Goal: Transaction & Acquisition: Obtain resource

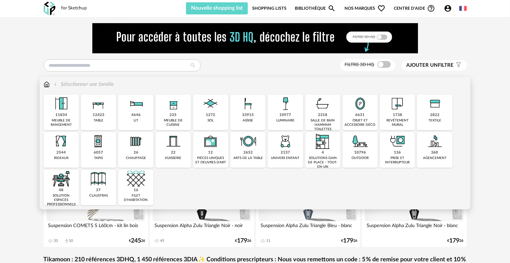
drag, startPoint x: 136, startPoint y: 118, endPoint x: 498, endPoint y: 134, distance: 362.4
click at [136, 118] on div "4646 lit" at bounding box center [135, 113] width 35 height 36
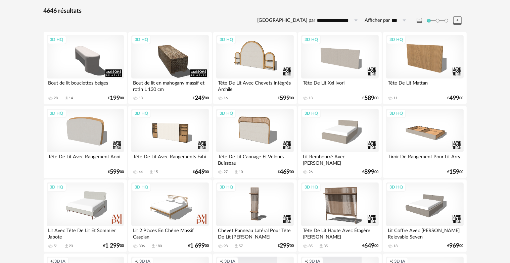
scroll to position [101, 0]
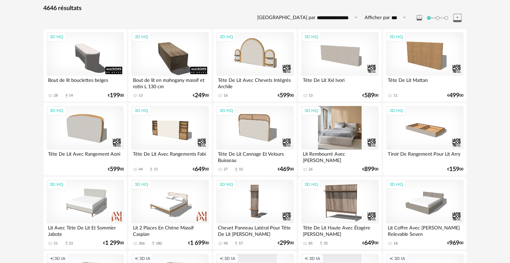
click at [338, 141] on div "3D HQ" at bounding box center [339, 128] width 77 height 44
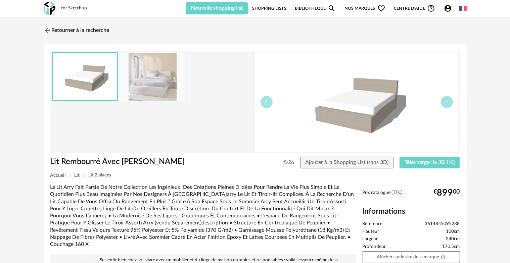
click at [153, 87] on img at bounding box center [152, 77] width 65 height 48
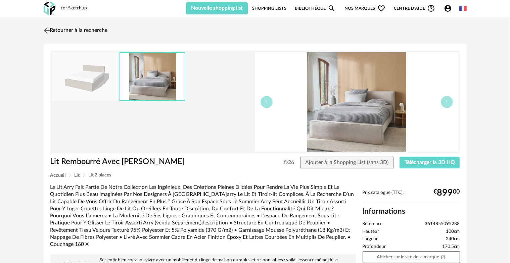
click at [49, 32] on img at bounding box center [47, 30] width 10 height 10
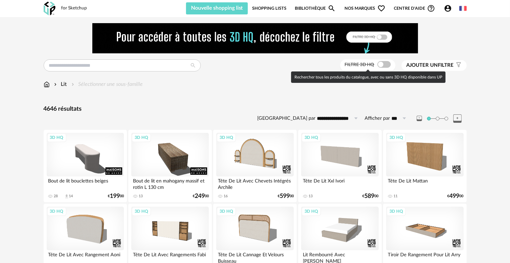
click at [379, 66] on span at bounding box center [383, 64] width 13 height 7
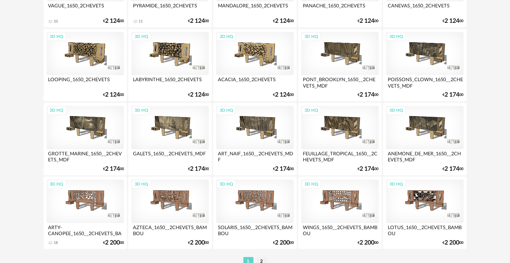
scroll to position [1388, 0]
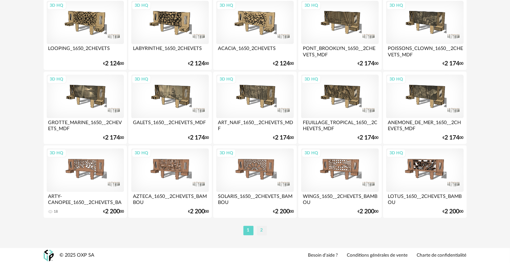
click at [259, 234] on li "2" at bounding box center [262, 230] width 10 height 9
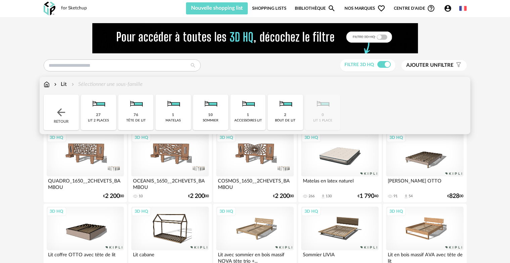
click at [44, 82] on img at bounding box center [47, 85] width 6 height 8
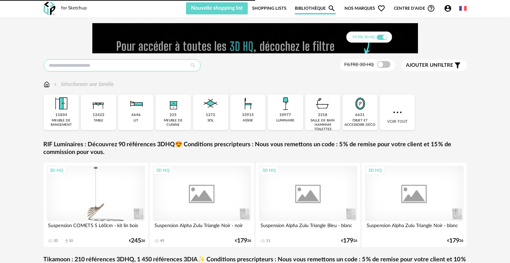
drag, startPoint x: 0, startPoint y: 0, endPoint x: 92, endPoint y: 63, distance: 111.4
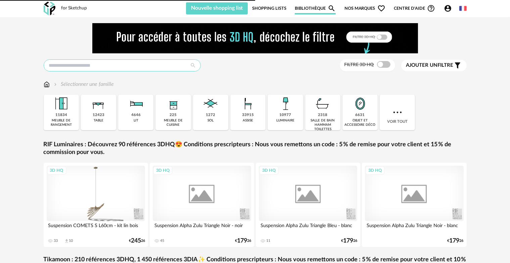
click at [92, 63] on input "text" at bounding box center [122, 65] width 157 height 12
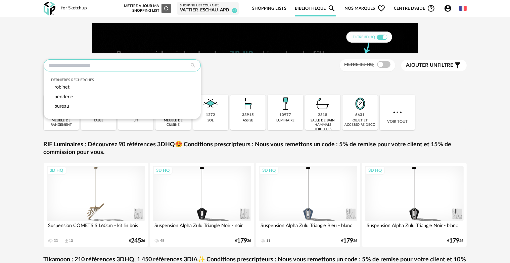
click at [92, 63] on input "text" at bounding box center [122, 65] width 157 height 12
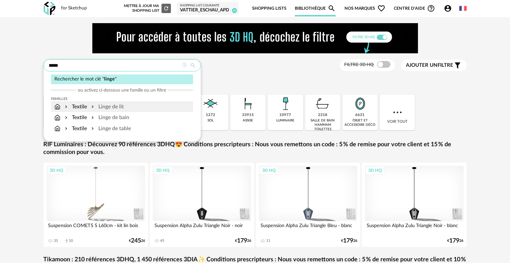
type input "*****"
click at [102, 103] on div "Linge de lit" at bounding box center [107, 107] width 34 height 8
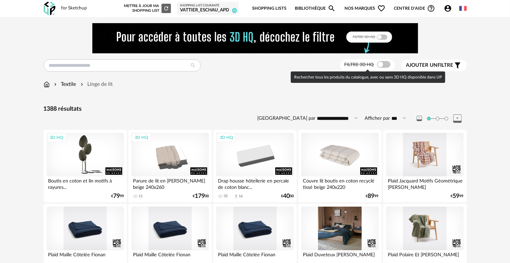
click at [377, 64] on span at bounding box center [383, 64] width 13 height 7
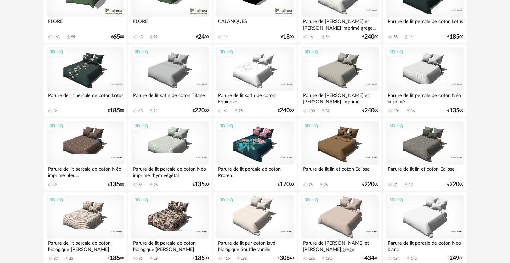
scroll to position [235, 0]
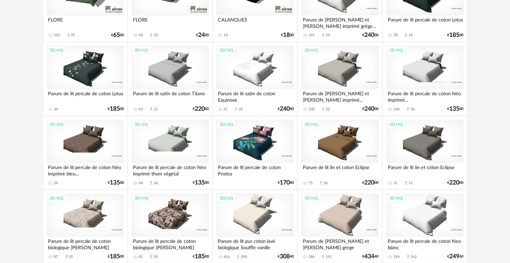
click at [338, 146] on div "3D HQ" at bounding box center [339, 142] width 77 height 44
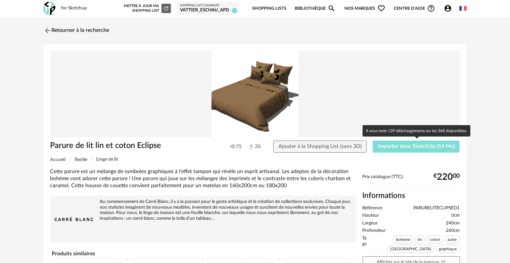
click at [405, 146] on span "Importer dans SketchUp (14 Mo)" at bounding box center [415, 146] width 77 height 5
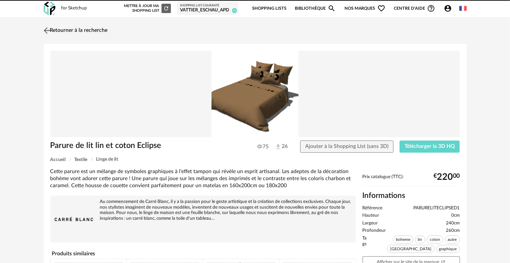
click at [44, 29] on img at bounding box center [47, 30] width 10 height 10
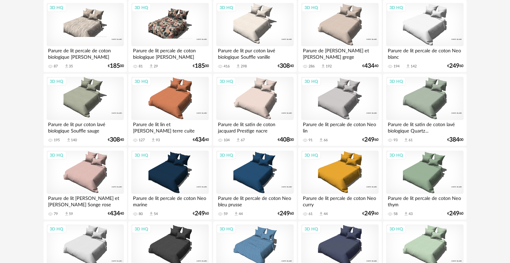
scroll to position [427, 0]
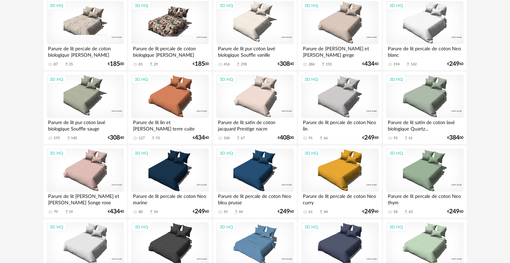
click at [169, 180] on div "3D HQ" at bounding box center [169, 171] width 77 height 44
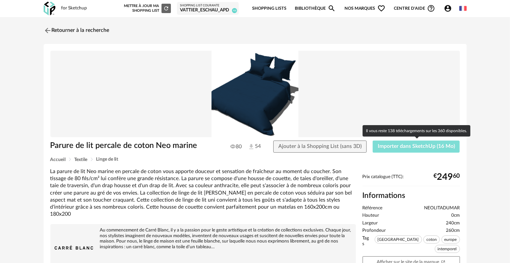
click at [445, 146] on span "Importer dans SketchUp (16 Mo)" at bounding box center [415, 146] width 77 height 5
click at [399, 147] on span "Importer dans SketchUp (16 Mo)" at bounding box center [415, 146] width 77 height 5
